Goal: Task Accomplishment & Management: Complete application form

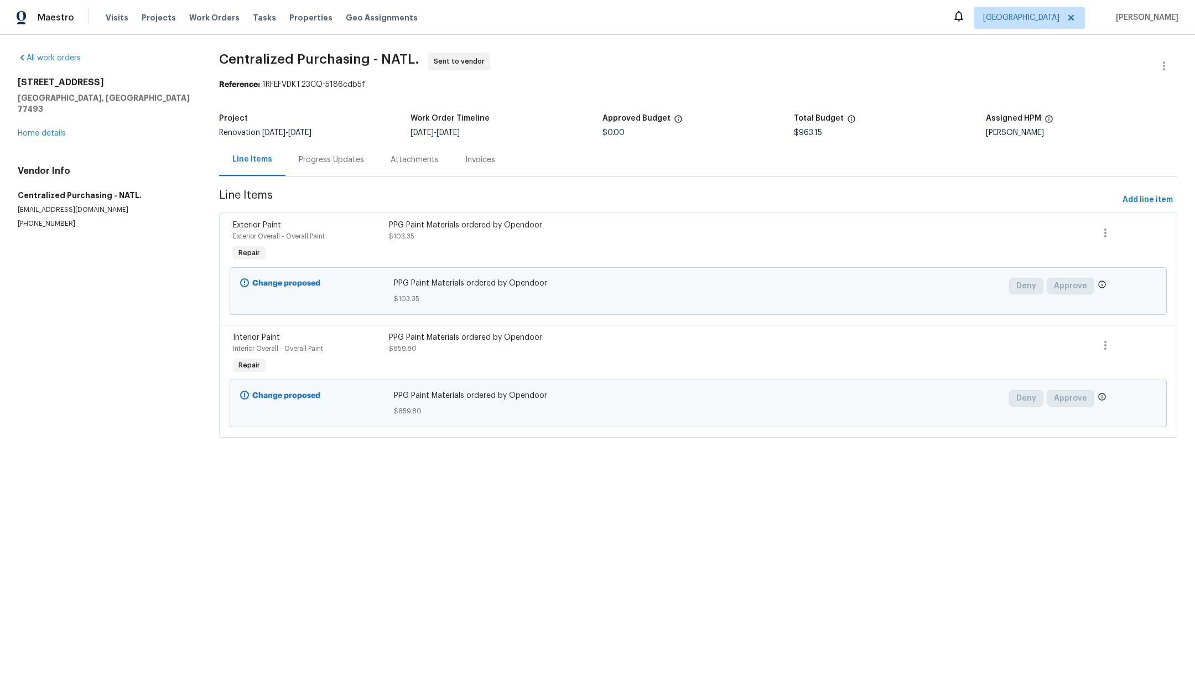
click at [34, 128] on div "All work orders [STREET_ADDRESS] Home details Vendor Info Centralized Purchasin…" at bounding box center [105, 141] width 175 height 176
click at [33, 127] on div "[STREET_ADDRESS] Home details" at bounding box center [105, 108] width 175 height 62
click at [30, 129] on link "Home details" at bounding box center [42, 133] width 48 height 8
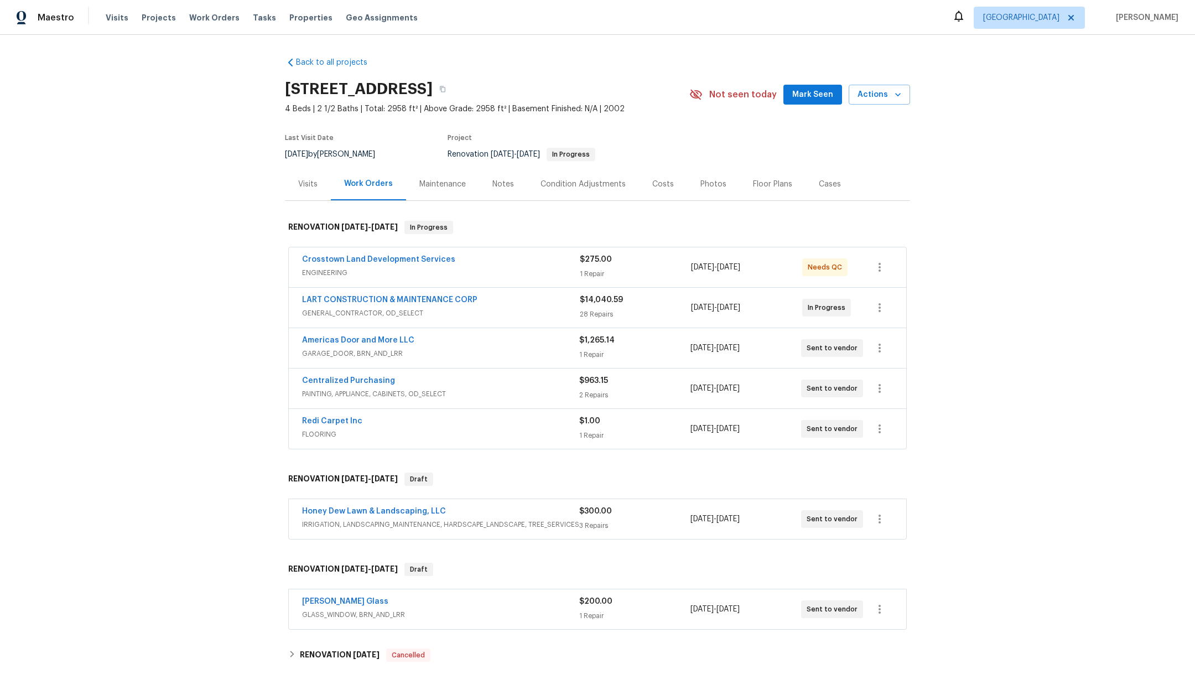
scroll to position [174, 0]
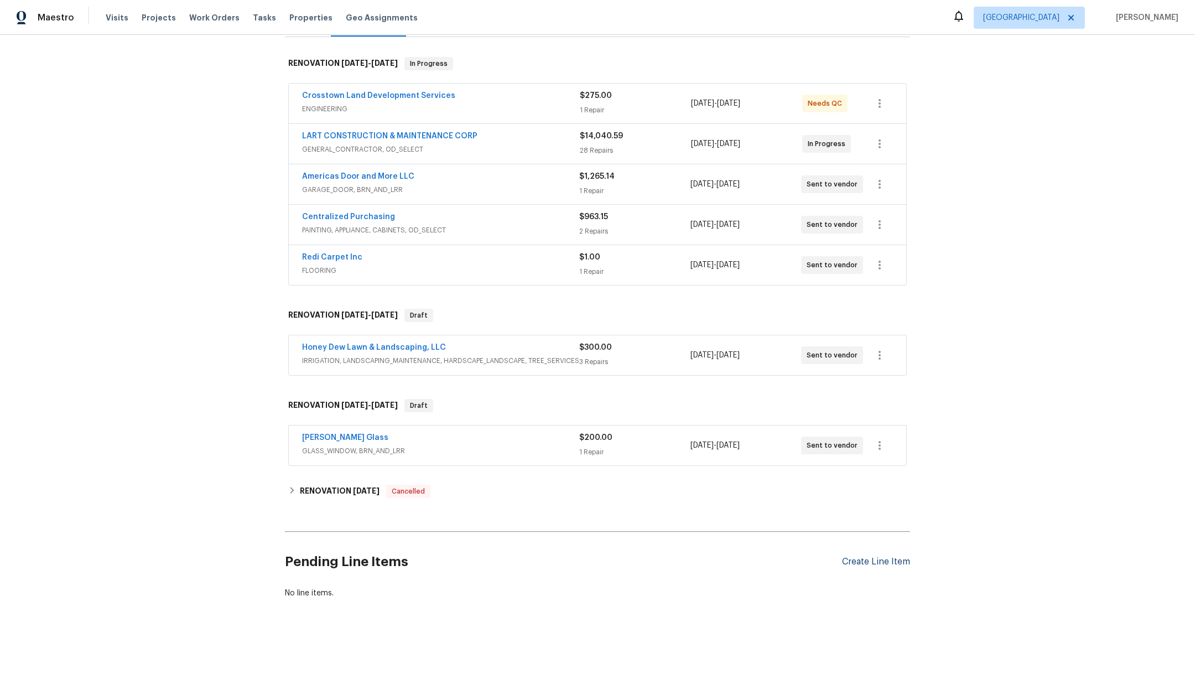
click at [857, 556] on div "Create Line Item" at bounding box center [876, 561] width 68 height 11
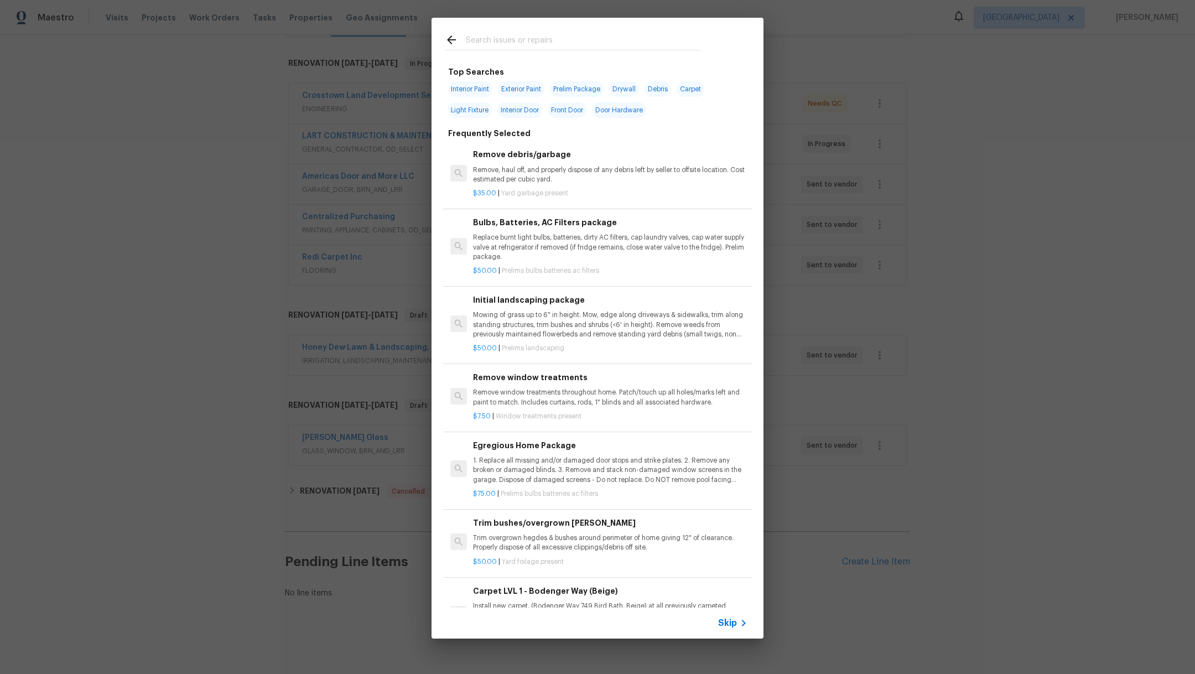
click at [474, 44] on input "text" at bounding box center [583, 41] width 235 height 17
type input "foindat"
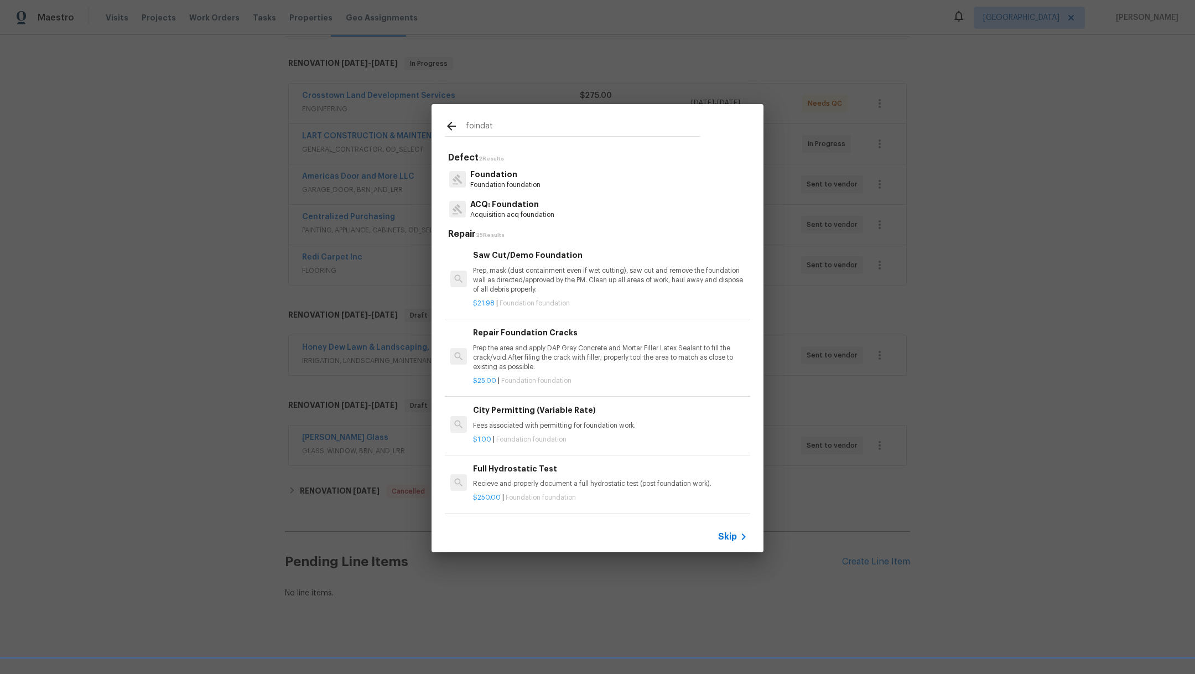
click at [512, 180] on p "Foundation foundation" at bounding box center [505, 184] width 70 height 9
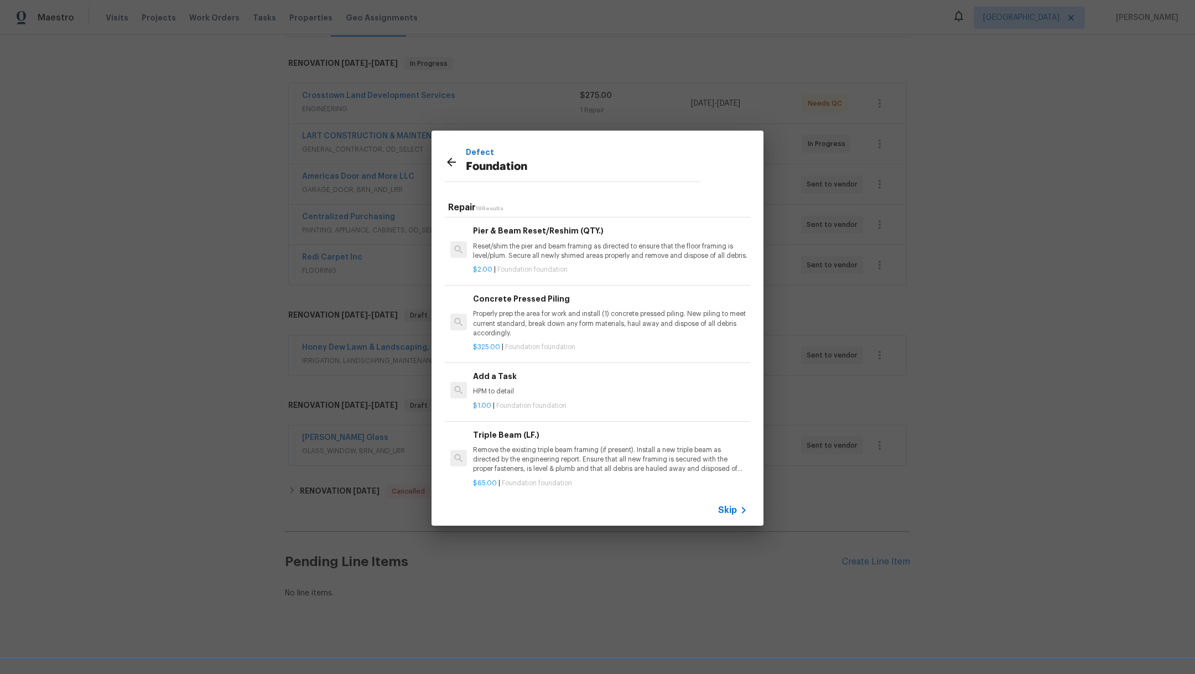
scroll to position [767, 0]
click at [636, 394] on p "HPM to detail" at bounding box center [610, 388] width 274 height 9
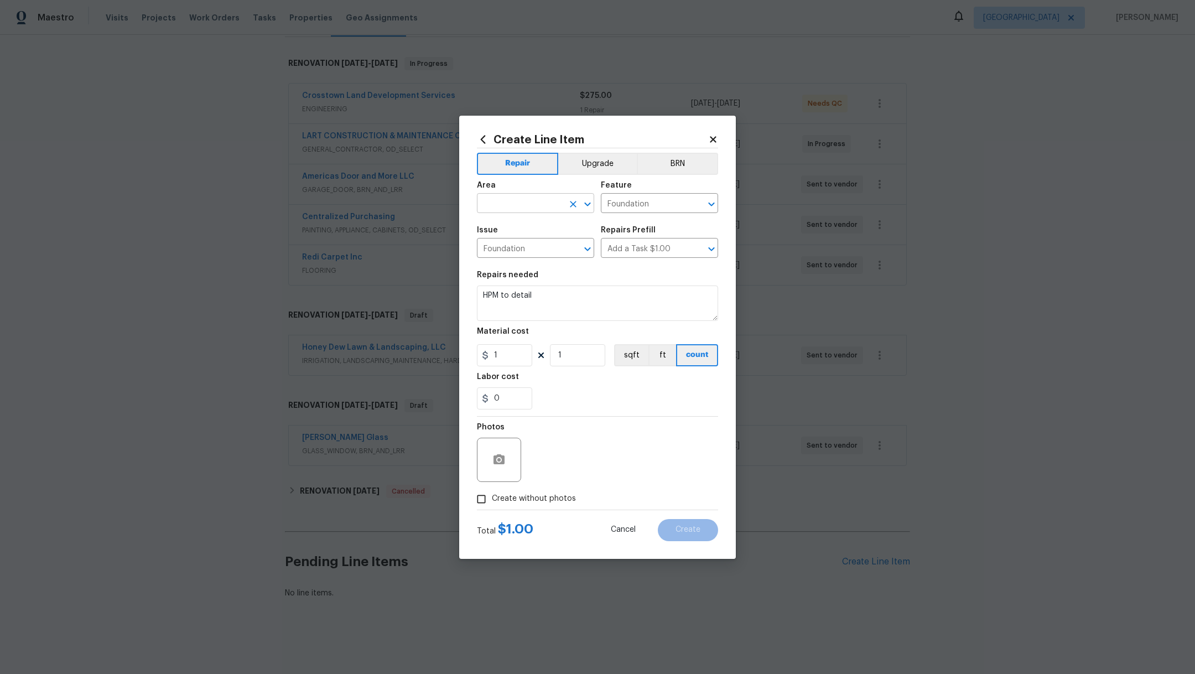
click at [523, 210] on input "text" at bounding box center [520, 204] width 86 height 17
click at [531, 226] on li "Exterior Overall" at bounding box center [535, 229] width 117 height 18
type input "Exterior Overall"
drag, startPoint x: 556, startPoint y: 300, endPoint x: 419, endPoint y: 292, distance: 137.4
click at [419, 293] on div "Create Line Item Repair Upgrade BRN Area Exterior Overall ​ Feature Foundation …" at bounding box center [597, 337] width 1195 height 674
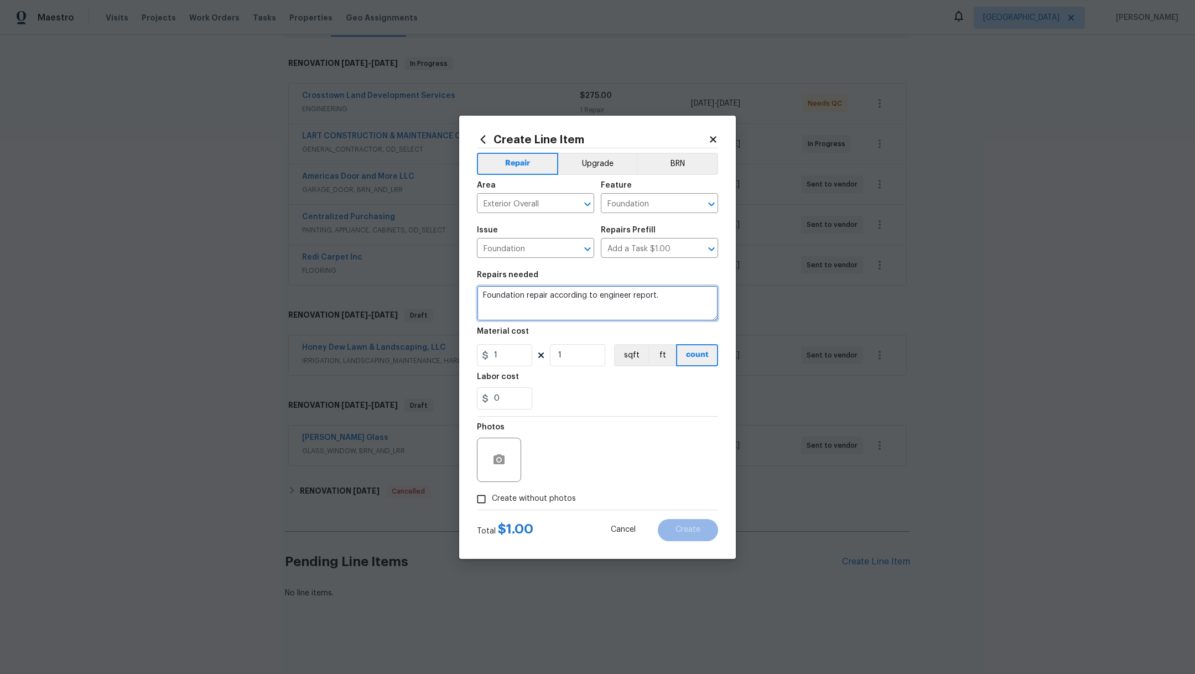
type textarea "Foundation repair according to engineer report."
click at [504, 498] on span "Create without photos" at bounding box center [534, 499] width 84 height 12
click at [492, 498] on input "Create without photos" at bounding box center [481, 498] width 21 height 21
checkbox input "true"
click at [586, 460] on textarea at bounding box center [624, 460] width 188 height 44
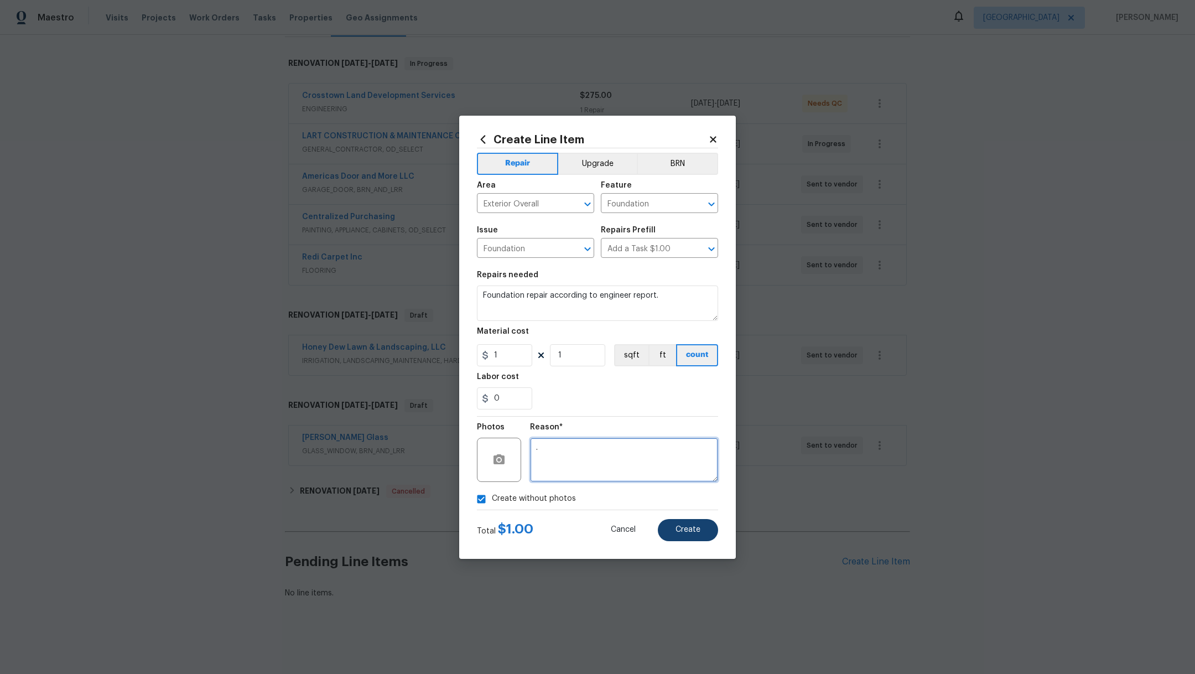
type textarea "."
click at [703, 534] on button "Create" at bounding box center [688, 530] width 60 height 22
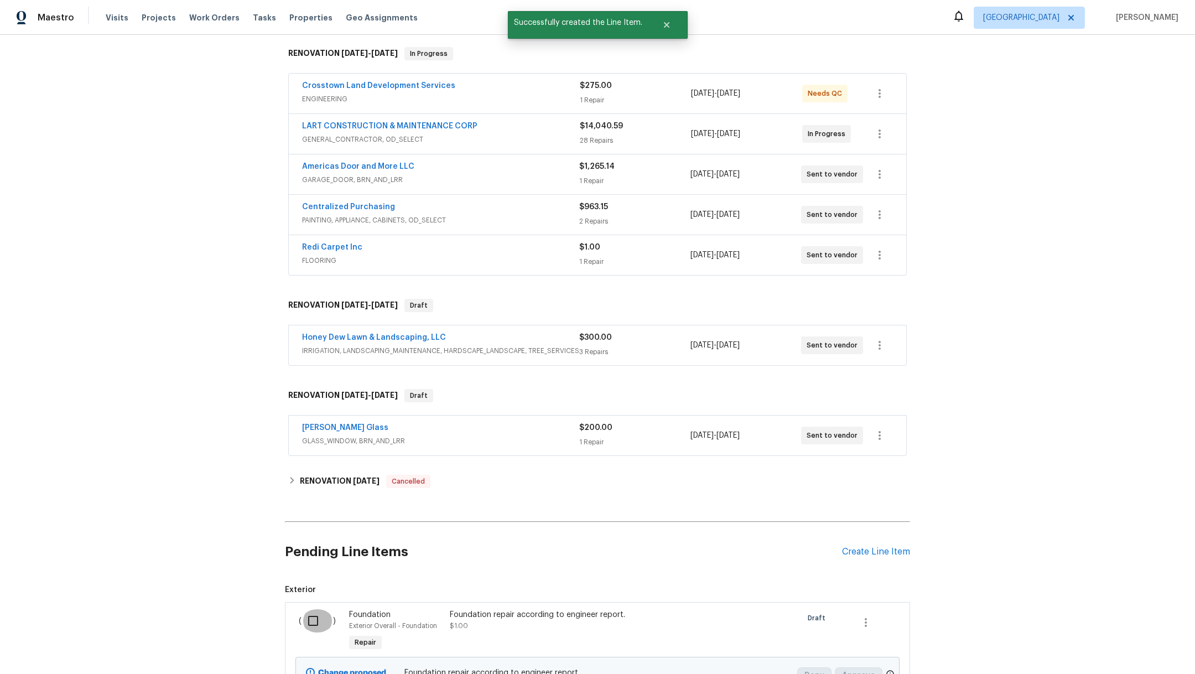
click at [310, 621] on input "checkbox" at bounding box center [317, 620] width 32 height 23
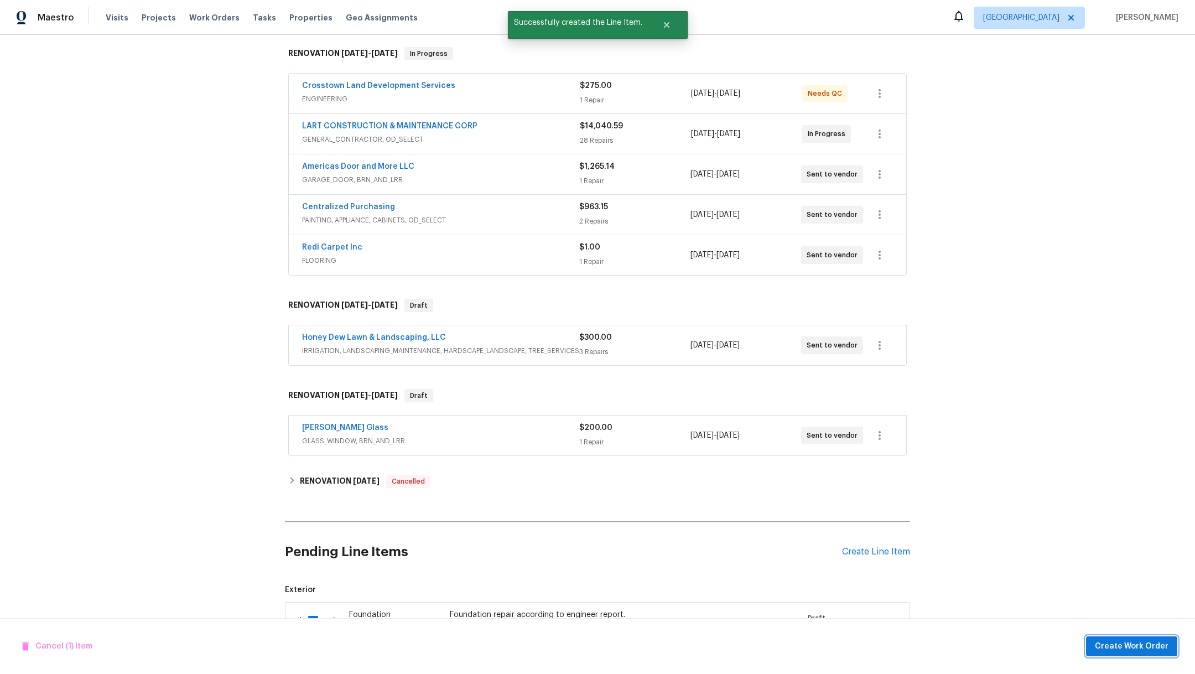
click at [1105, 647] on span "Create Work Order" at bounding box center [1132, 646] width 74 height 14
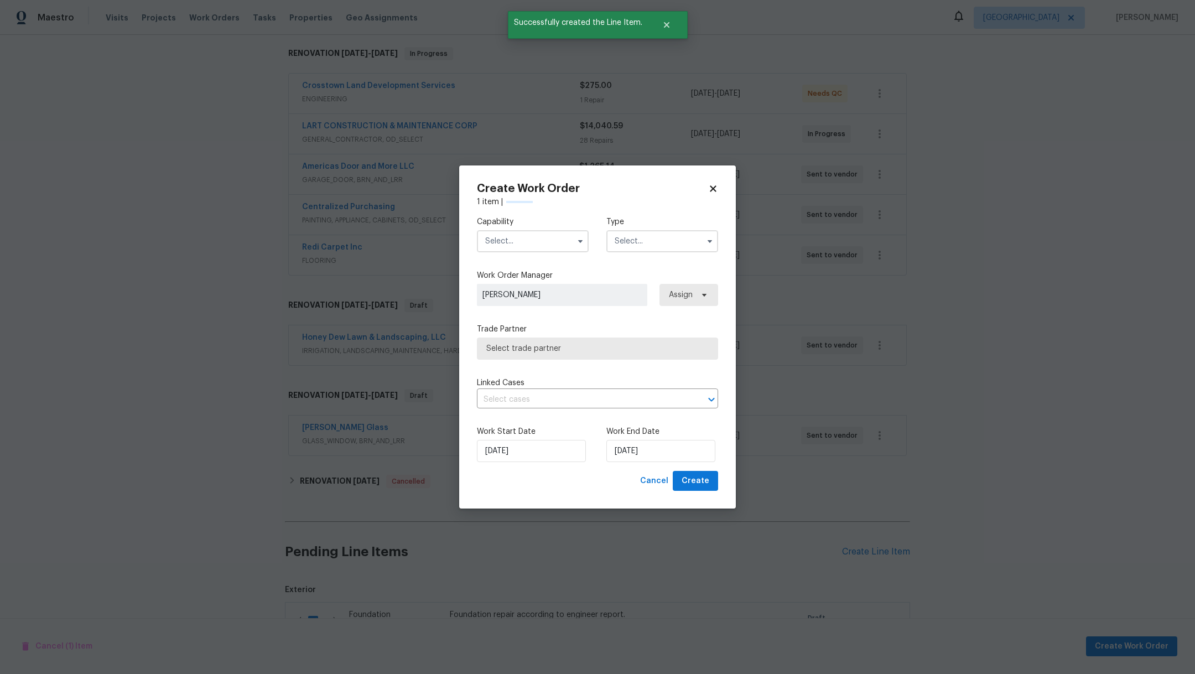
checkbox input "false"
click at [533, 241] on input "text" at bounding box center [533, 241] width 112 height 22
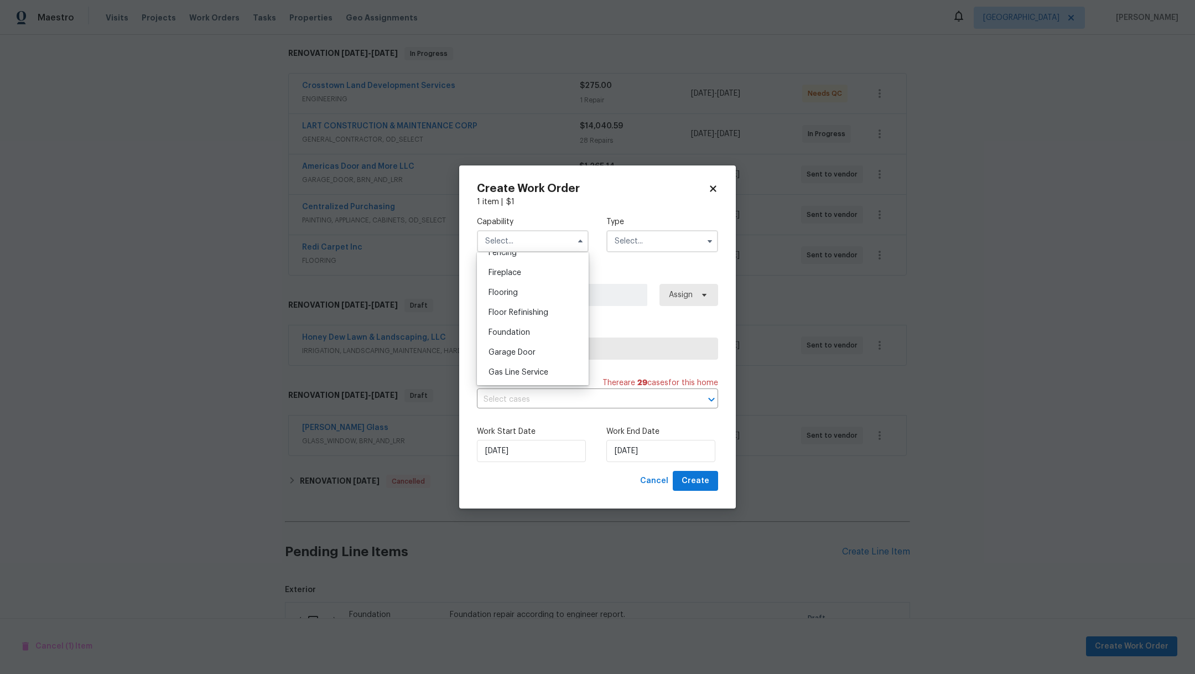
scroll to position [410, 0]
click at [554, 334] on div "Foundation" at bounding box center [533, 324] width 106 height 20
type input "Foundation"
click at [632, 241] on input "text" at bounding box center [662, 241] width 112 height 22
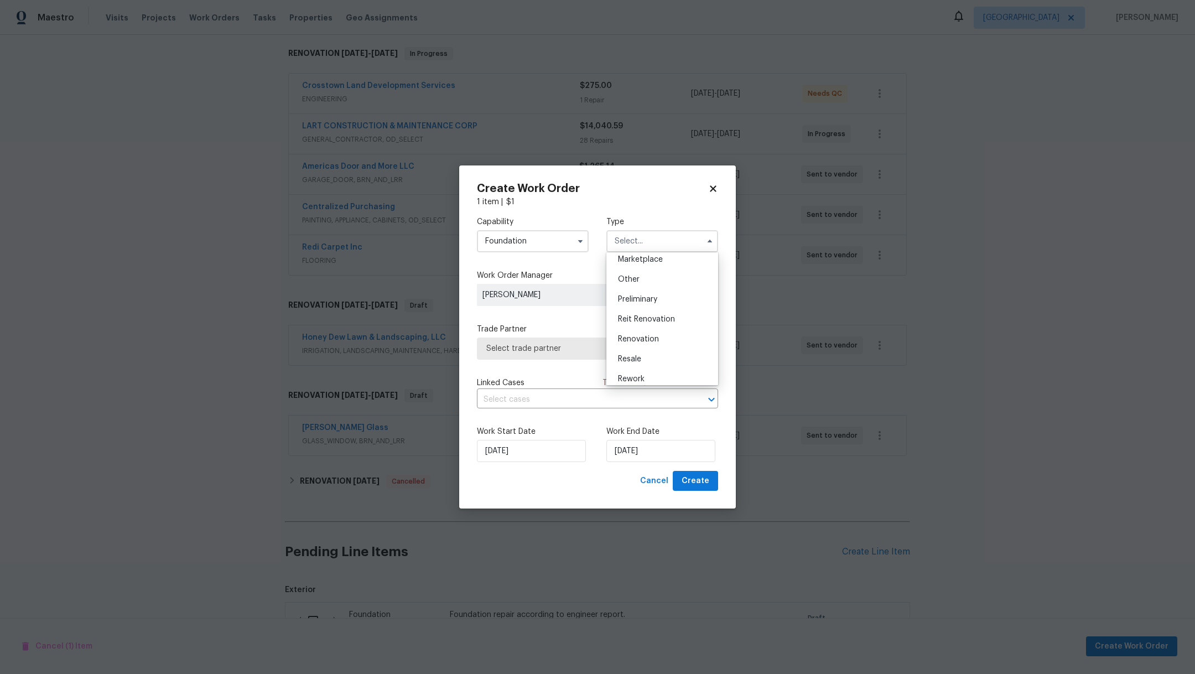
scroll to position [232, 0]
click at [656, 308] on span "Renovation" at bounding box center [638, 312] width 41 height 8
type input "Renovation"
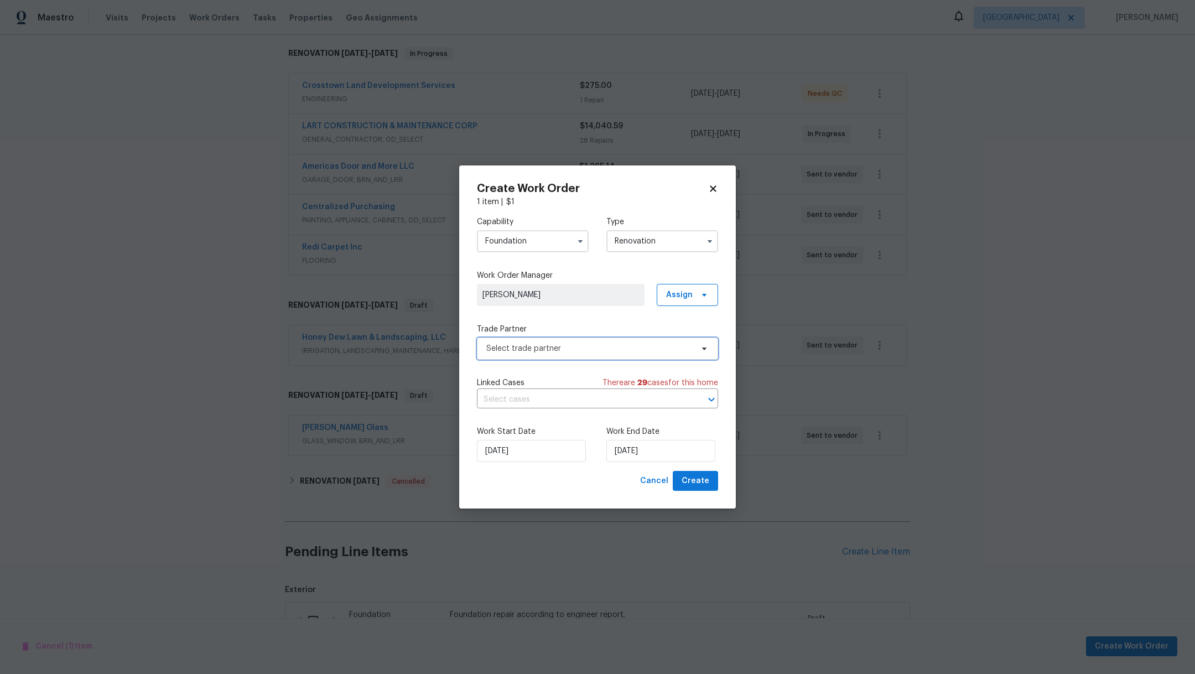
click at [529, 351] on span "Select trade partner" at bounding box center [589, 348] width 206 height 11
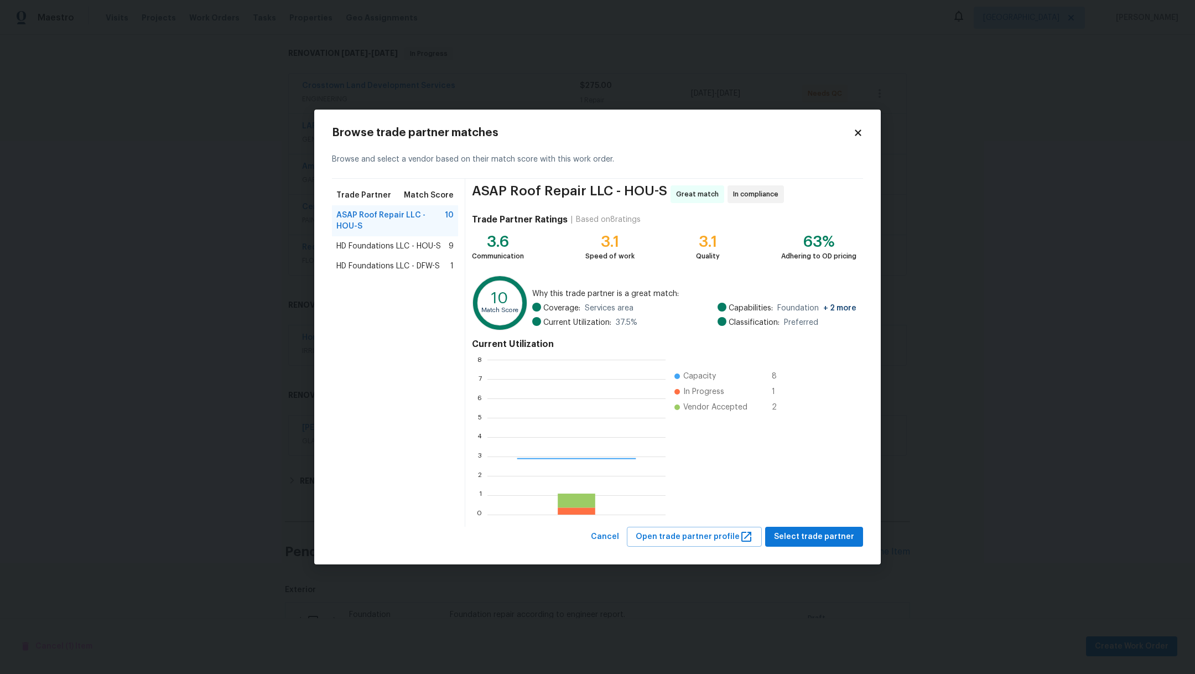
scroll to position [143, 165]
click at [797, 540] on span "Select trade partner" at bounding box center [814, 537] width 80 height 14
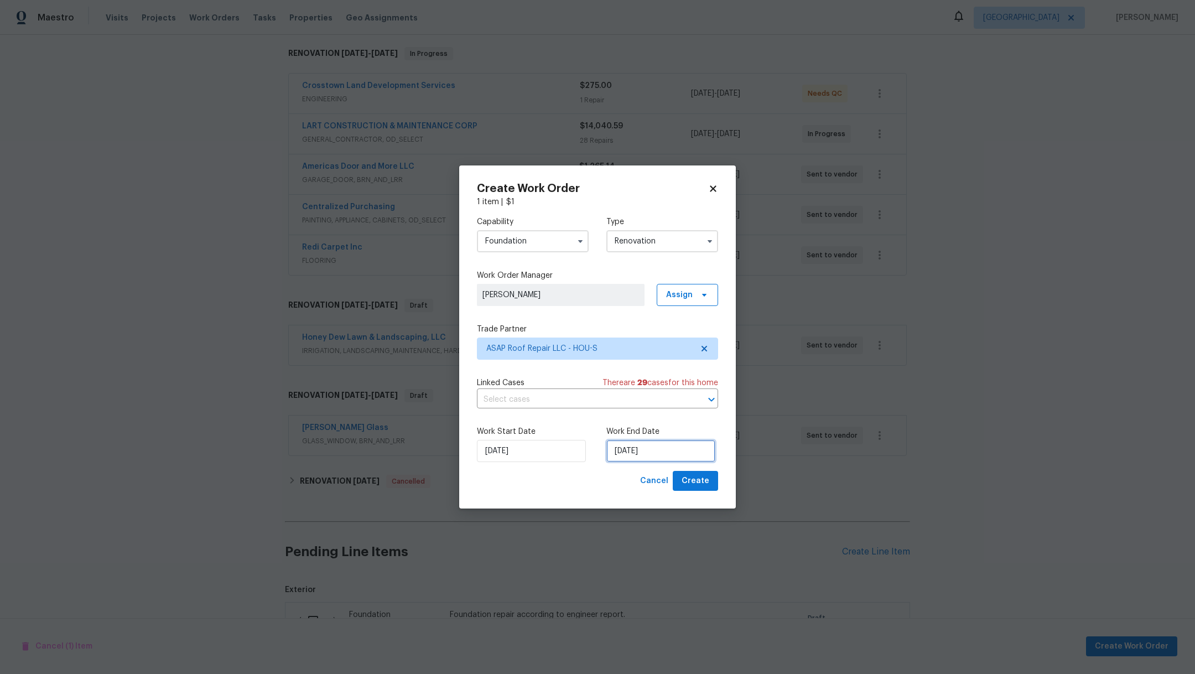
click at [680, 451] on input "[DATE]" at bounding box center [660, 451] width 109 height 22
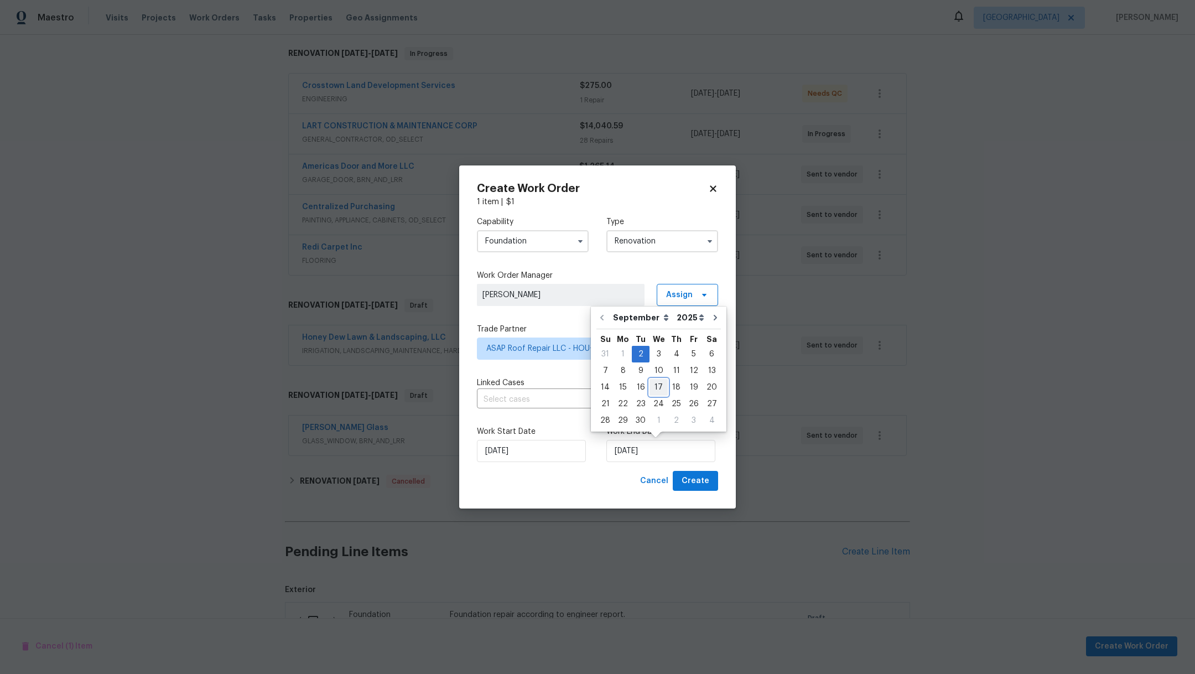
click at [656, 391] on div "17" at bounding box center [658, 386] width 18 height 15
type input "[DATE]"
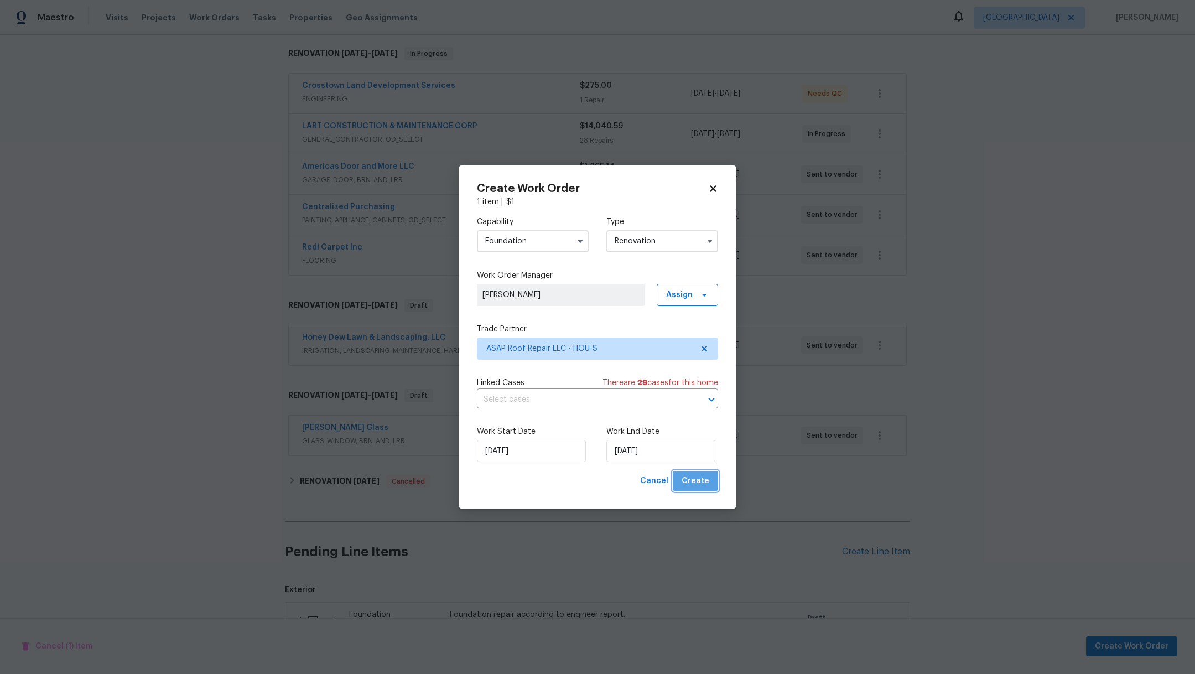
click at [698, 482] on span "Create" at bounding box center [696, 481] width 28 height 14
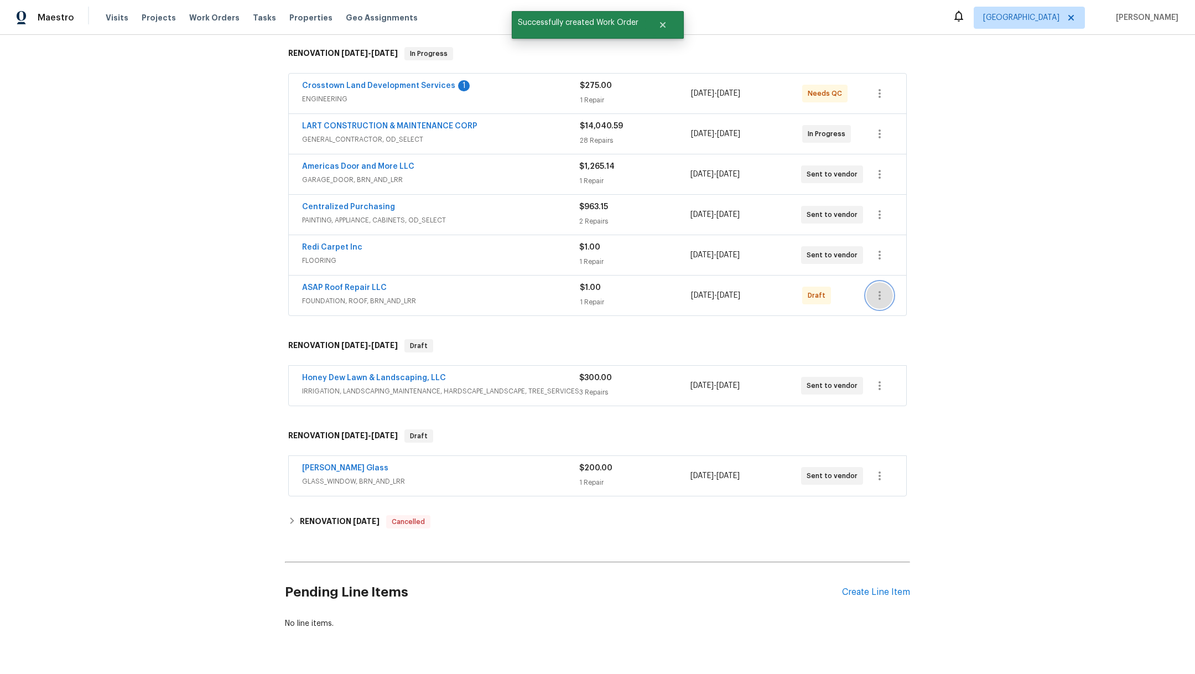
click at [878, 297] on icon "button" at bounding box center [879, 295] width 2 height 9
click at [891, 313] on li "Confirm and Send to Vendor" at bounding box center [921, 312] width 123 height 18
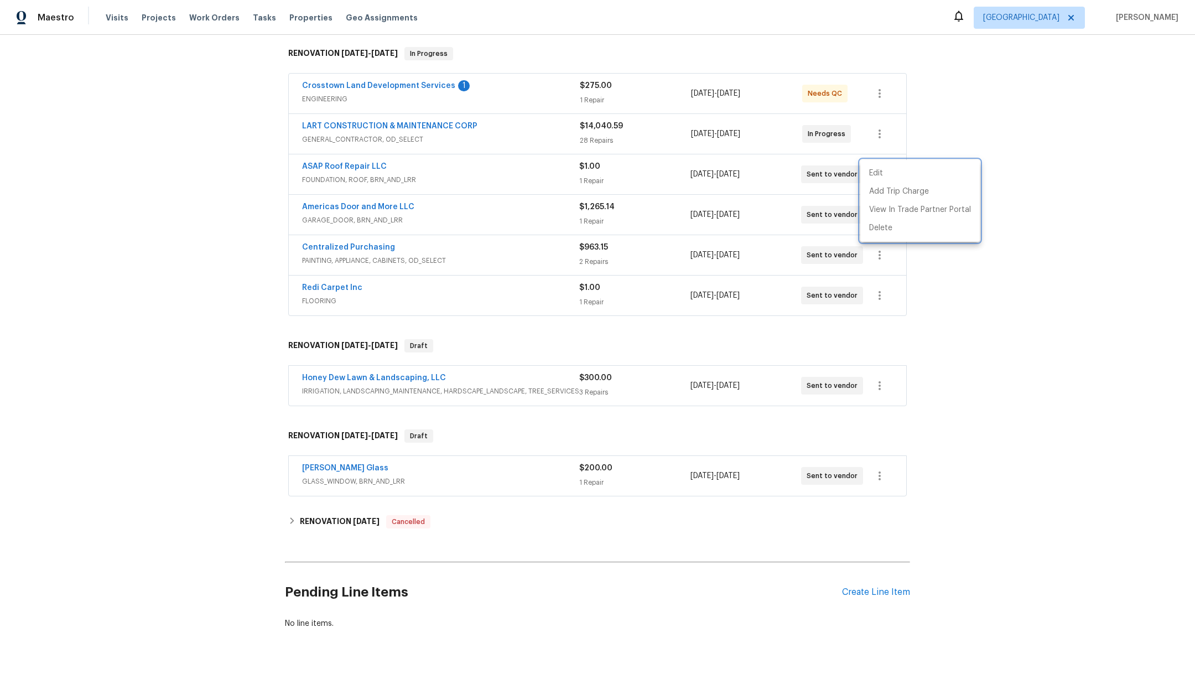
click at [339, 283] on div at bounding box center [597, 337] width 1195 height 674
click at [325, 285] on link "Redi Carpet Inc" at bounding box center [332, 288] width 60 height 8
